Goal: Task Accomplishment & Management: Manage account settings

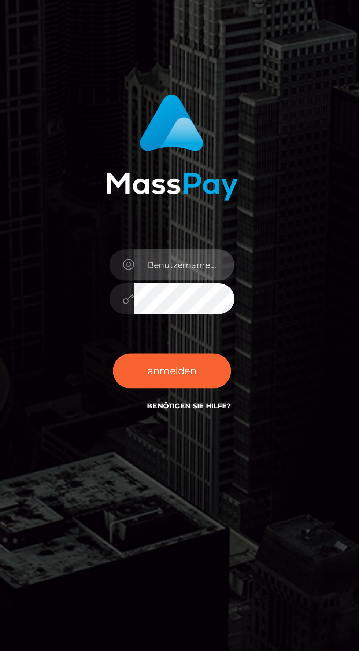
click at [190, 336] on input "text" at bounding box center [186, 327] width 53 height 17
type input "[EMAIL_ADDRESS][DOMAIN_NAME]"
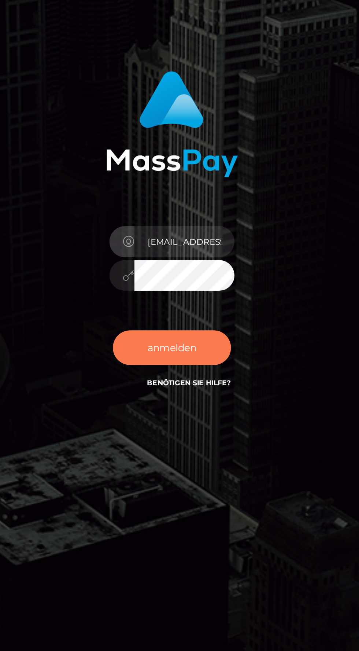
click at [184, 387] on font "anmelden" at bounding box center [180, 383] width 26 height 7
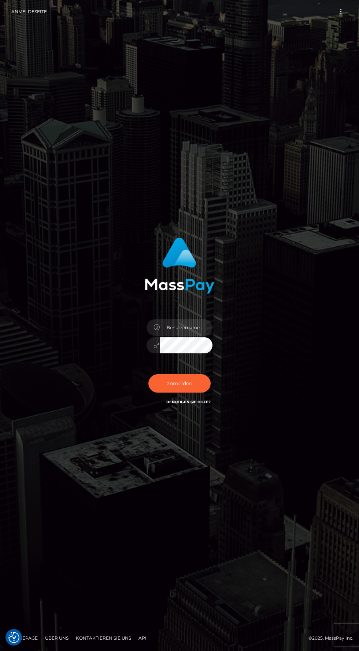
scroll to position [6, 0]
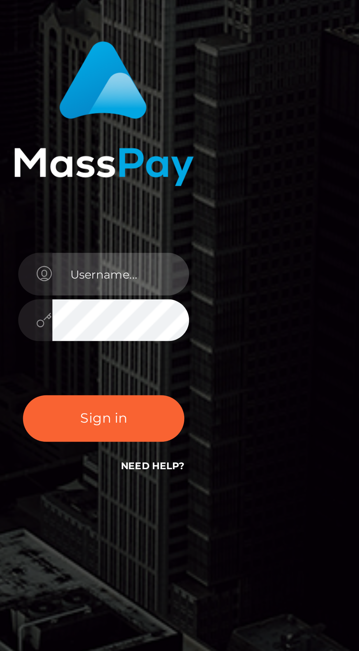
click at [195, 336] on input "text" at bounding box center [186, 328] width 53 height 17
type input "trendstylezz@web.de"
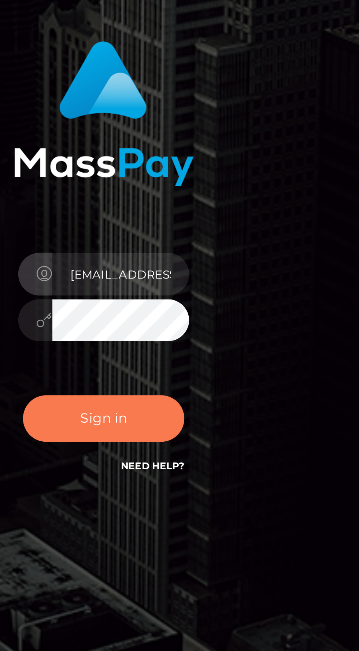
click at [193, 393] on button "Sign in" at bounding box center [180, 384] width 62 height 18
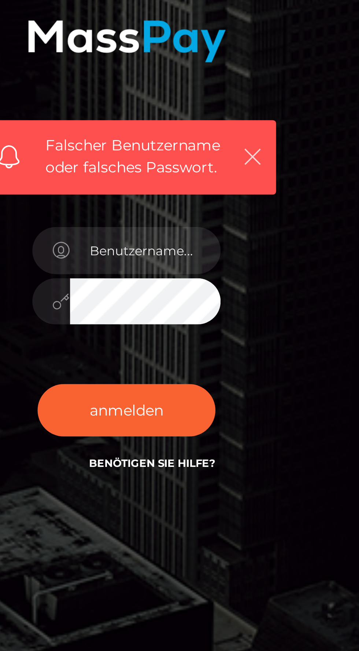
click at [222, 314] on icon "button" at bounding box center [223, 310] width 7 height 7
click at [227, 314] on icon "button" at bounding box center [223, 310] width 7 height 7
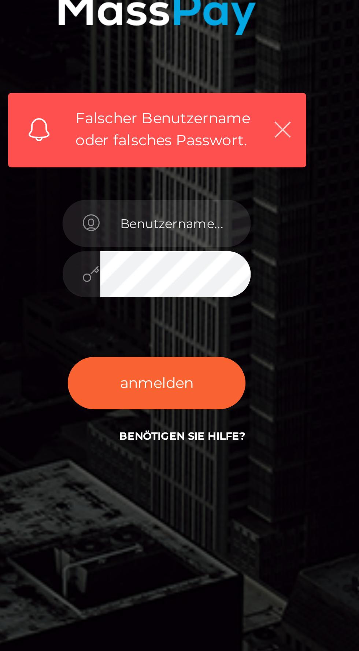
click at [223, 314] on icon "button" at bounding box center [223, 310] width 7 height 7
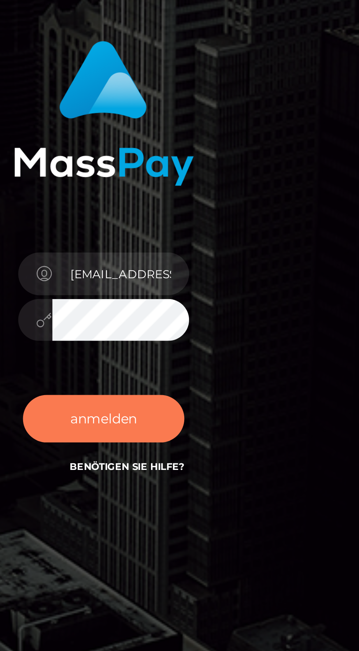
click at [194, 393] on button "anmelden" at bounding box center [180, 383] width 62 height 18
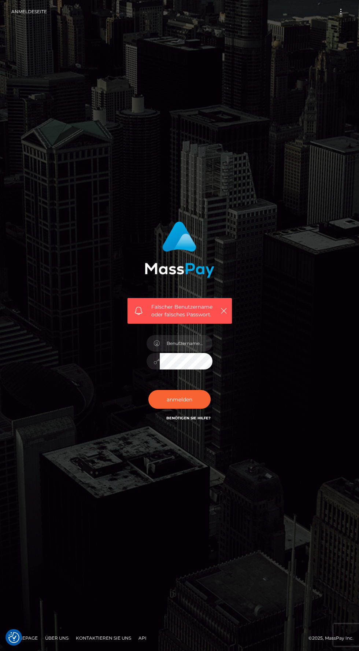
checkbox input "true"
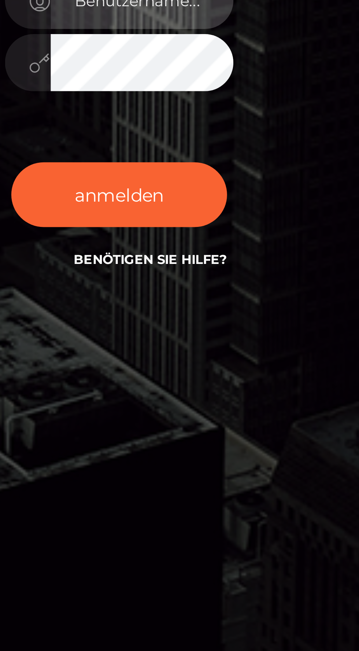
click at [194, 352] on input "text" at bounding box center [186, 343] width 53 height 17
type input "trendstylezz@web.de"
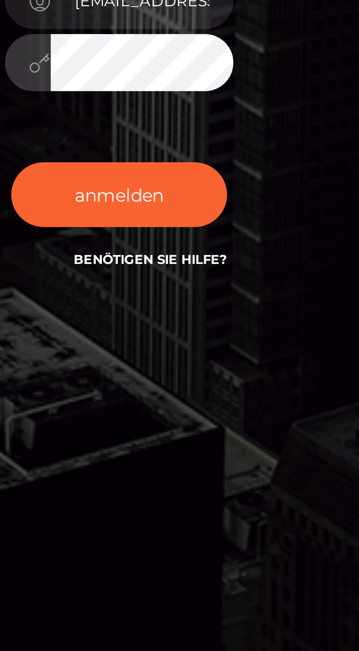
click at [154, 365] on icon at bounding box center [157, 362] width 6 height 6
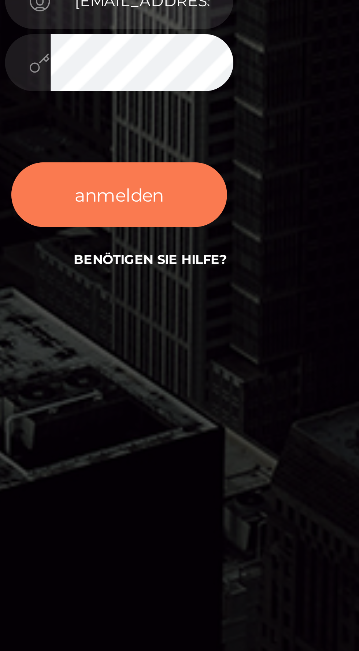
click at [201, 409] on button "anmelden" at bounding box center [180, 399] width 62 height 18
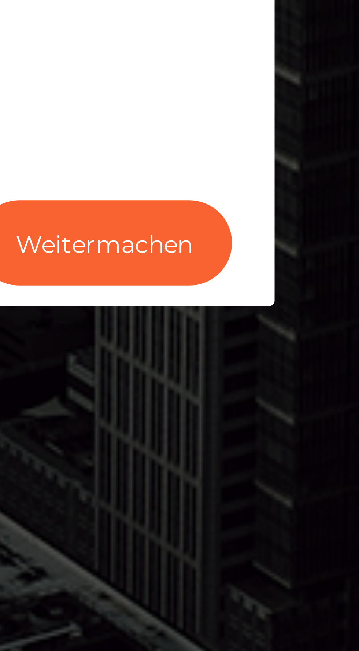
scroll to position [1, 0]
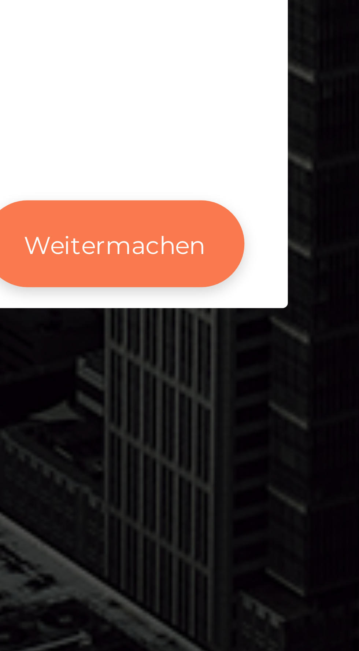
click at [186, 377] on font "Weitermachen" at bounding box center [180, 374] width 38 height 7
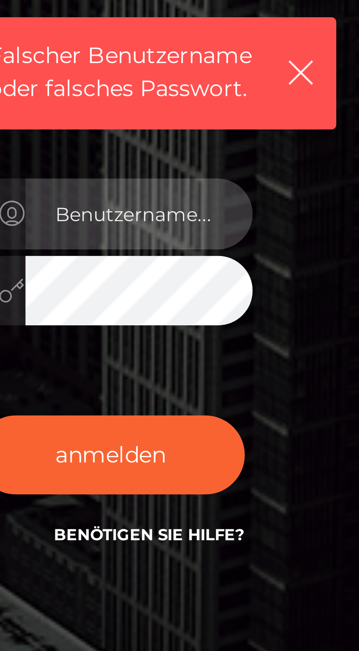
click at [192, 352] on input "text" at bounding box center [186, 343] width 53 height 17
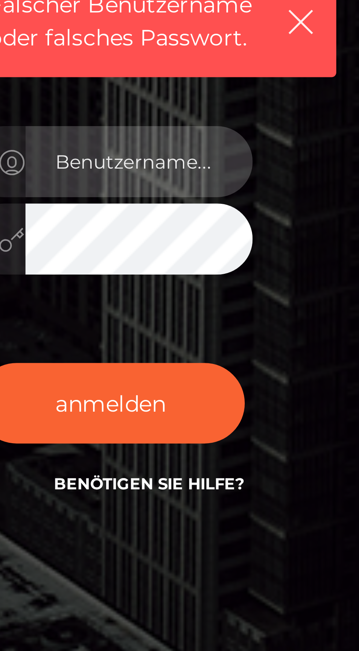
type input "[EMAIL_ADDRESS][DOMAIN_NAME]"
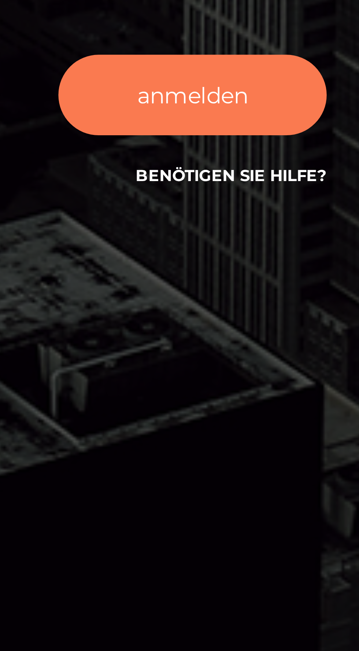
click at [191, 403] on font "anmelden" at bounding box center [180, 399] width 26 height 7
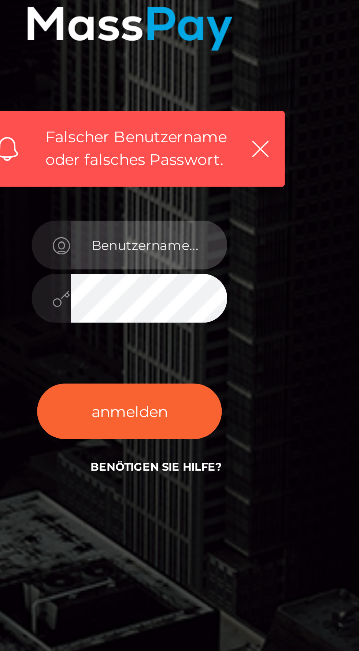
click at [198, 352] on input "text" at bounding box center [186, 343] width 53 height 17
type input "trendstylezz@web.de"
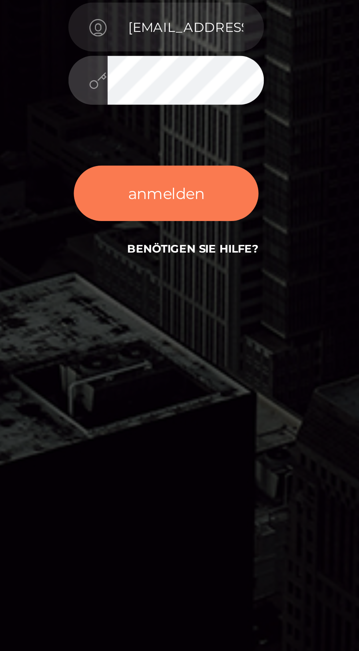
click at [197, 409] on button "anmelden" at bounding box center [180, 399] width 62 height 18
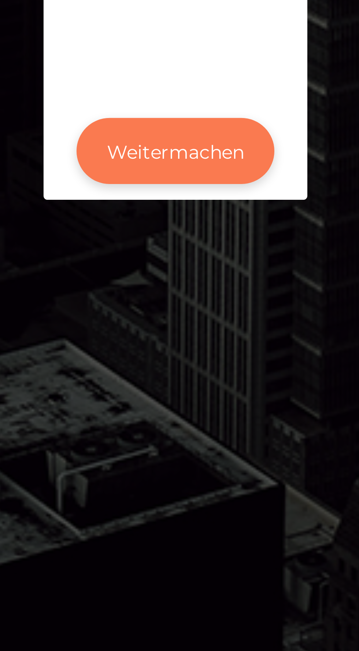
click at [190, 377] on font "Weitermachen" at bounding box center [180, 374] width 38 height 7
